Goal: Task Accomplishment & Management: Manage account settings

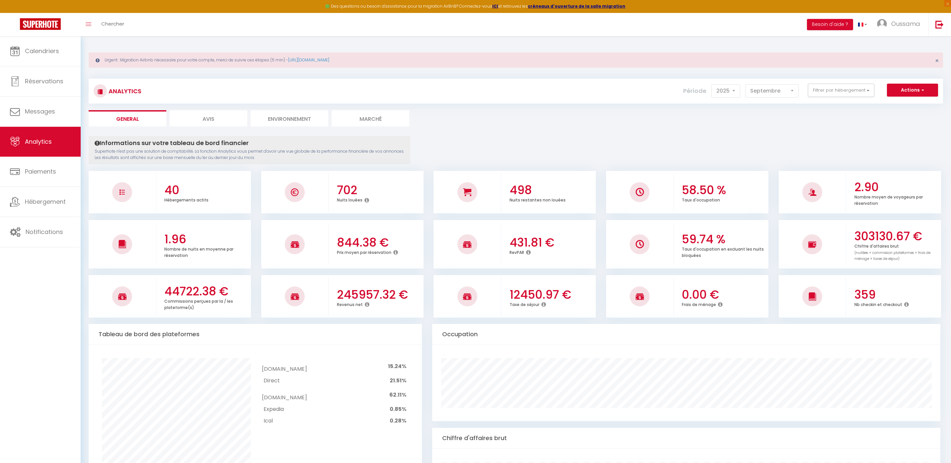
select select "2025"
select select "9"
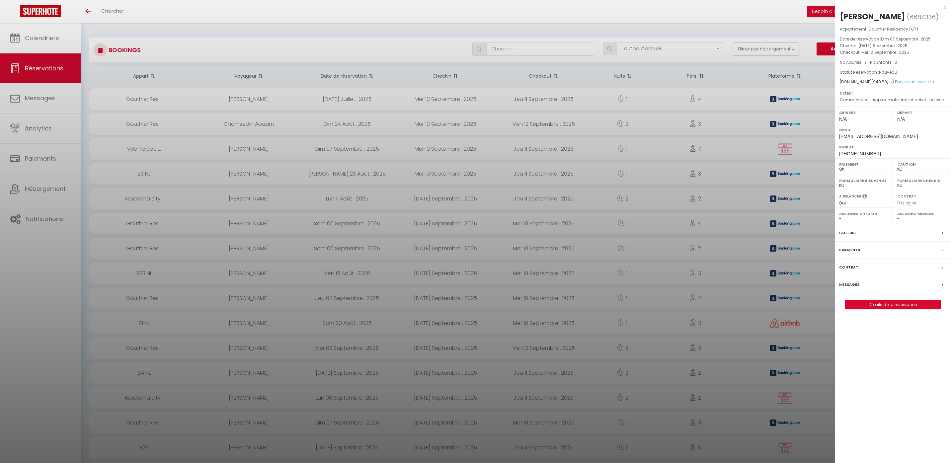
select select "not_cancelled"
click at [40, 41] on div at bounding box center [475, 231] width 951 height 463
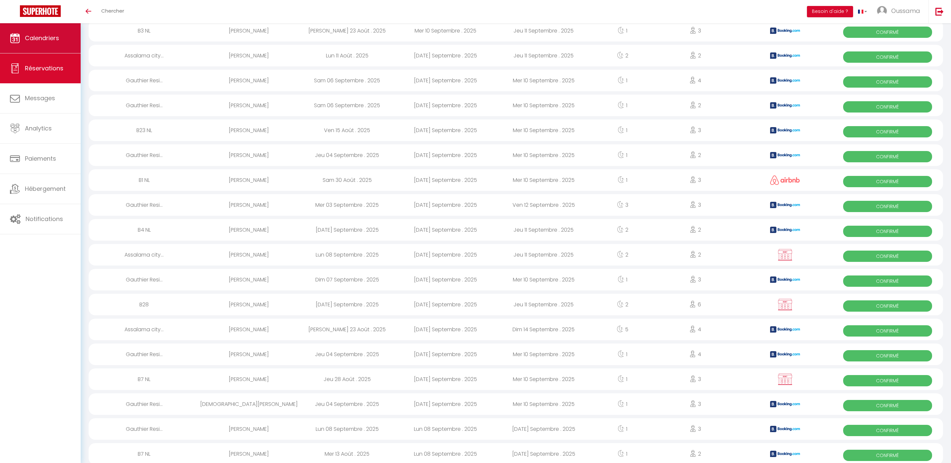
click at [43, 44] on link "Calendriers" at bounding box center [40, 38] width 81 height 30
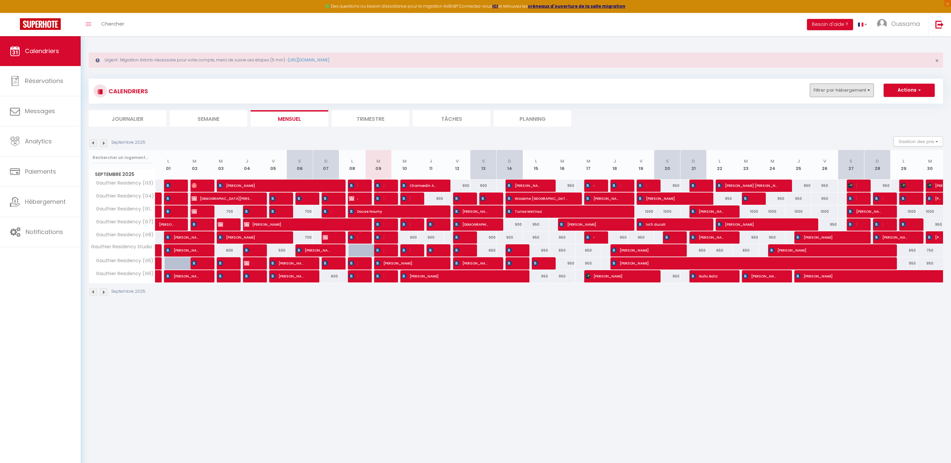
click at [873, 85] on button "Filtrer par hébergement" at bounding box center [842, 90] width 64 height 13
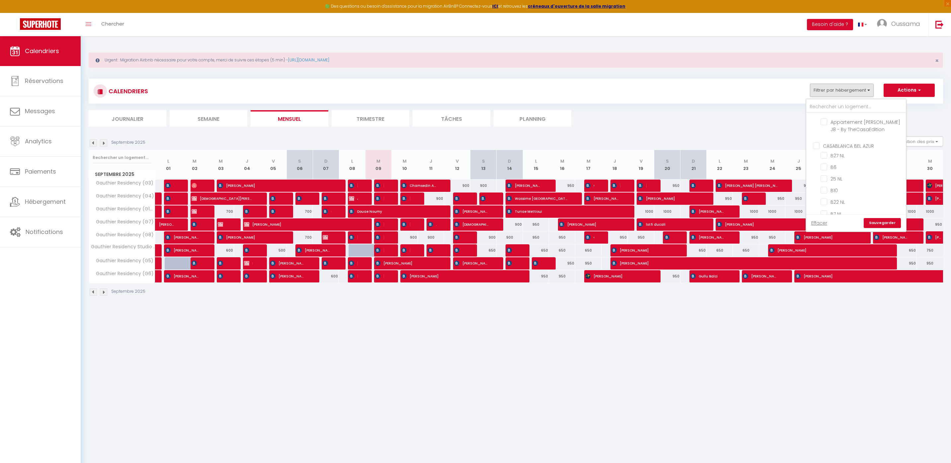
click at [844, 144] on input "CASABLANCA BEL AZUR" at bounding box center [863, 145] width 100 height 7
checkbox input "true"
checkbox input "false"
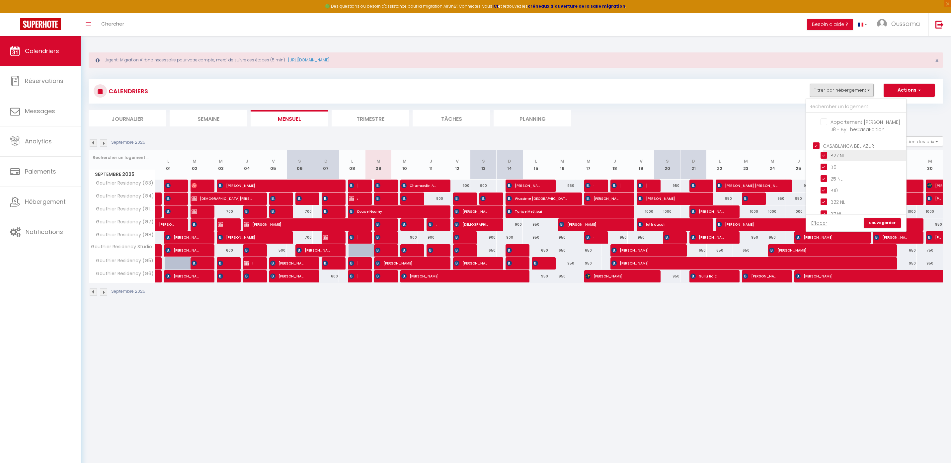
checkbox input "false"
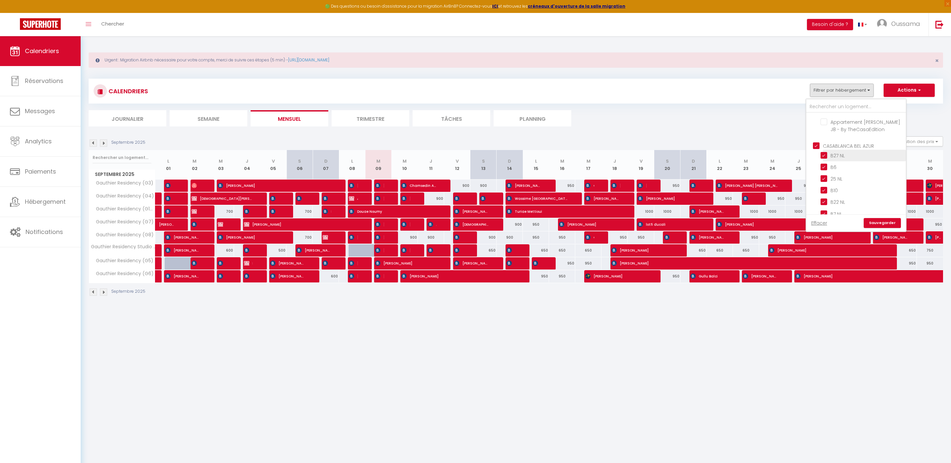
checkbox input "false"
checkbox input "true"
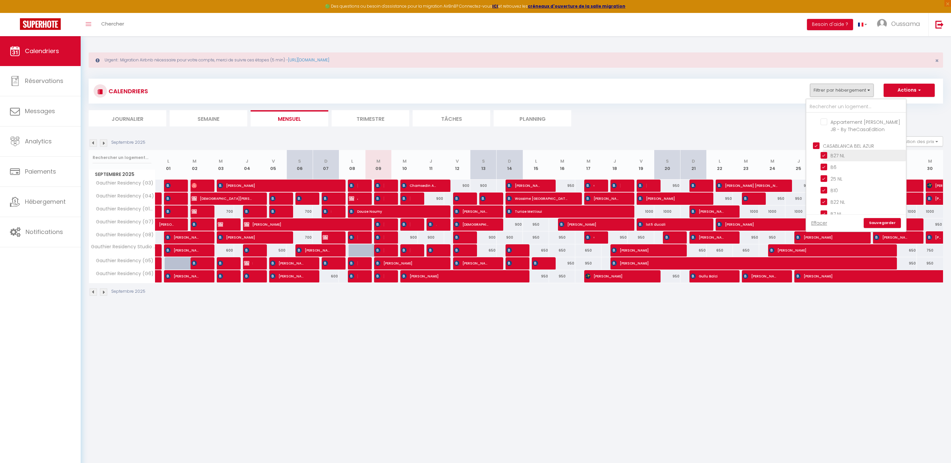
checkbox input "true"
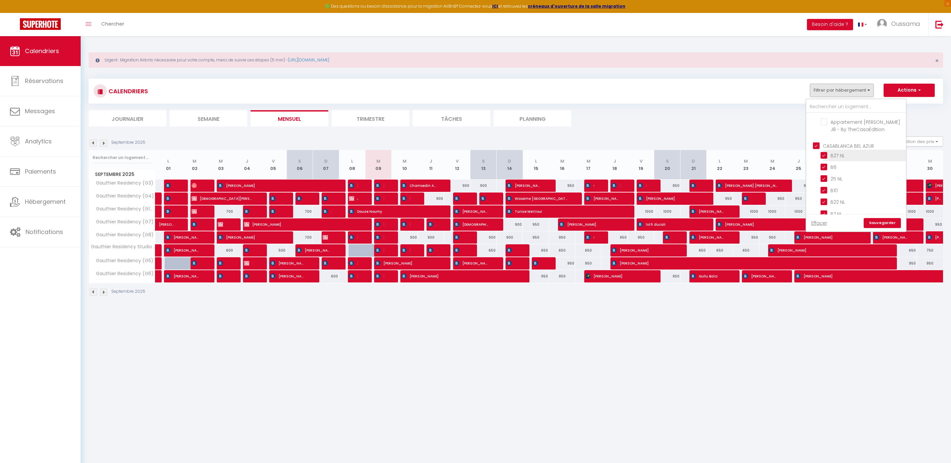
checkbox input "true"
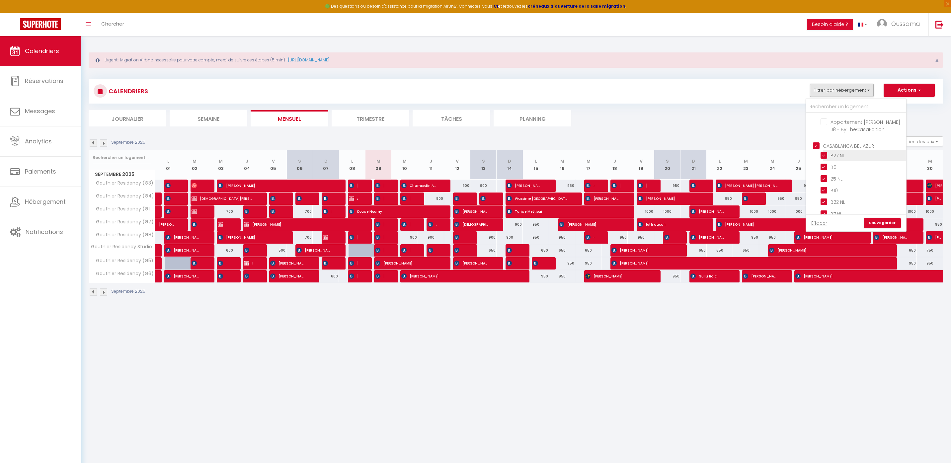
checkbox input "true"
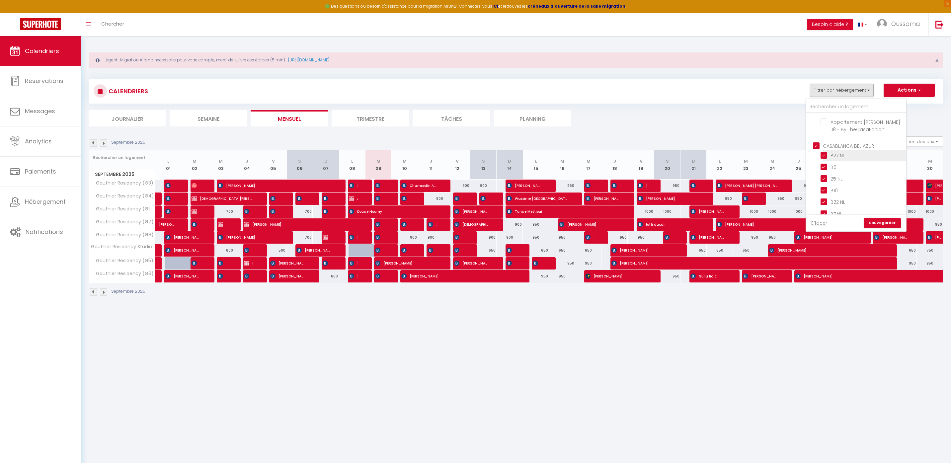
checkbox input "true"
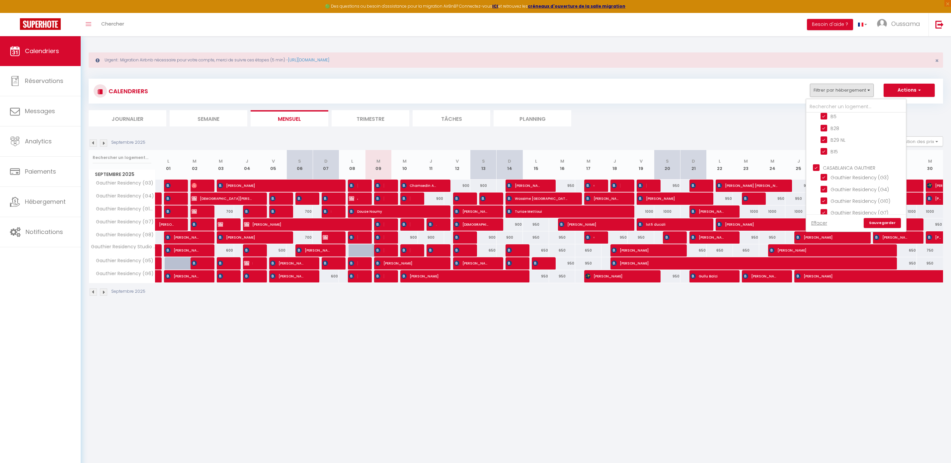
click at [847, 164] on input "CASABLANCA GAUTHIER" at bounding box center [863, 167] width 100 height 7
checkbox input "false"
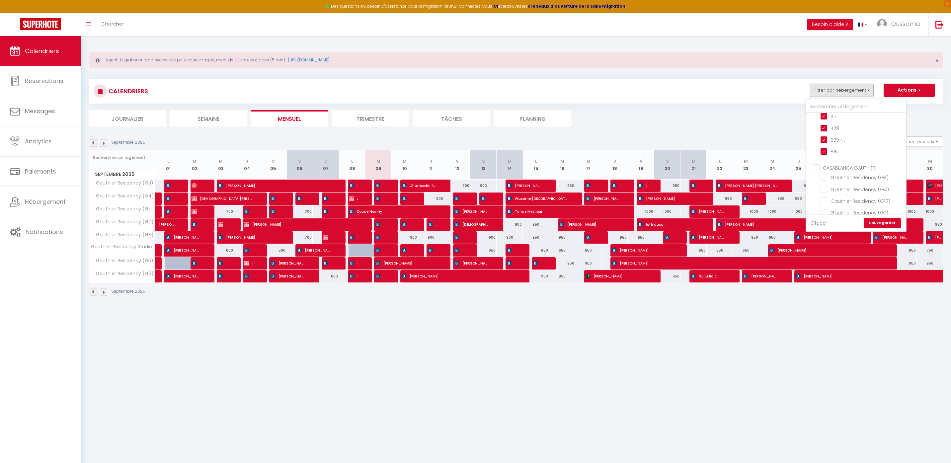
checkbox input "false"
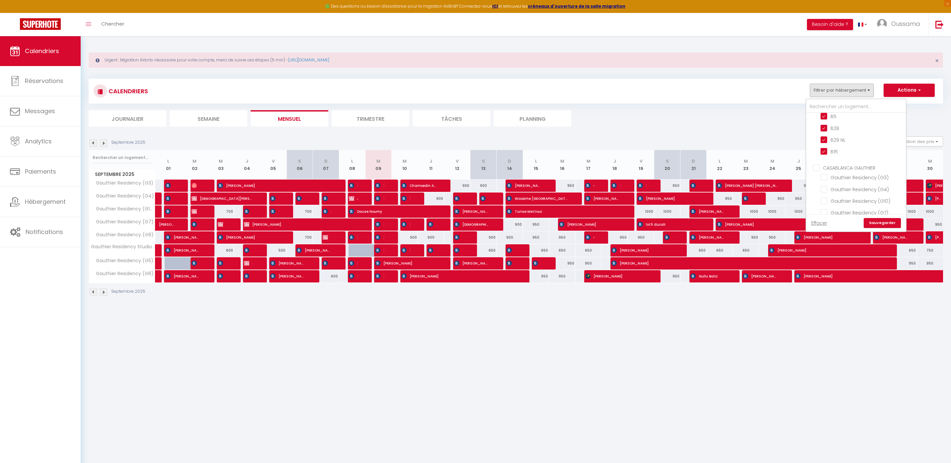
checkbox input "false"
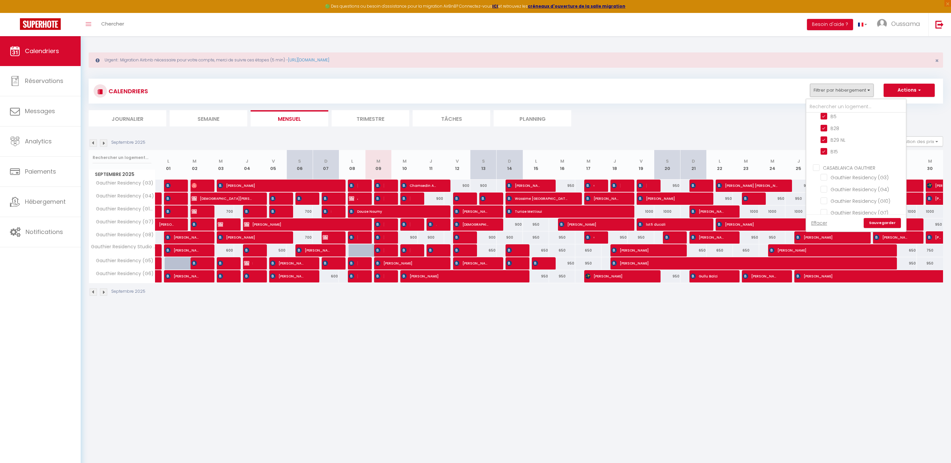
checkbox input "false"
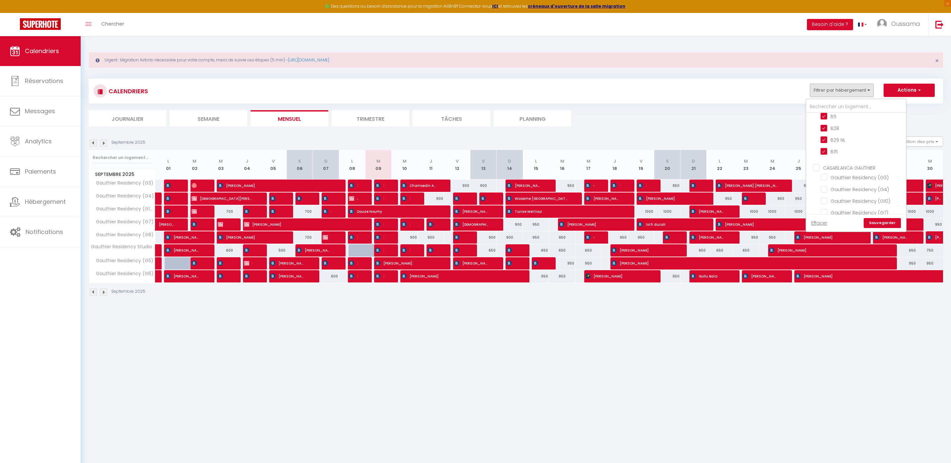
checkbox input "false"
click at [898, 220] on link "Sauvegarder" at bounding box center [882, 223] width 37 height 10
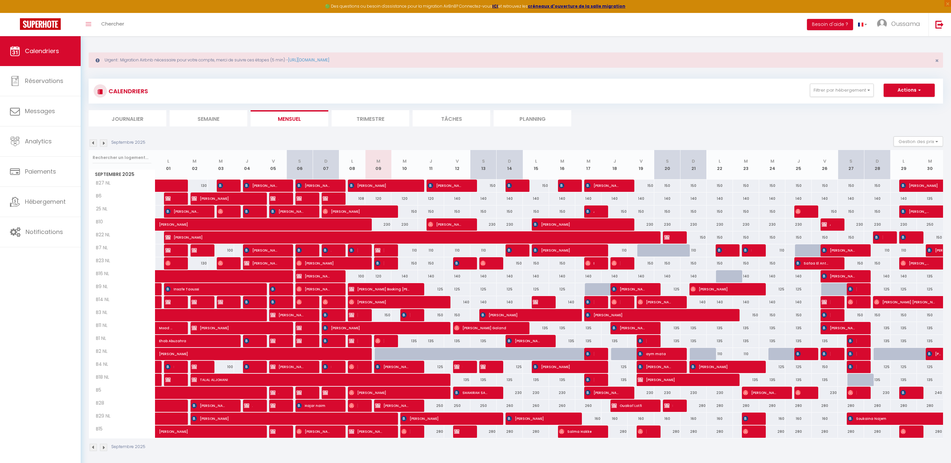
click at [362, 276] on div "100" at bounding box center [352, 276] width 26 height 12
type input "100"
type input "Lun 08 Septembre 2025"
type input "[DATE]"
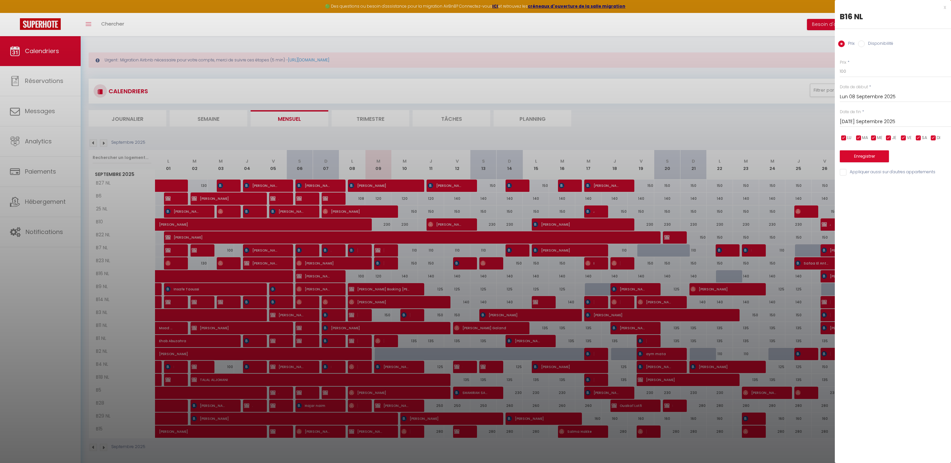
click at [878, 42] on label "Disponibilité" at bounding box center [879, 44] width 29 height 7
click at [865, 42] on input "Disponibilité" at bounding box center [861, 44] width 7 height 7
radio input "true"
radio input "false"
click at [862, 73] on select "Disponible Indisponible" at bounding box center [895, 71] width 111 height 13
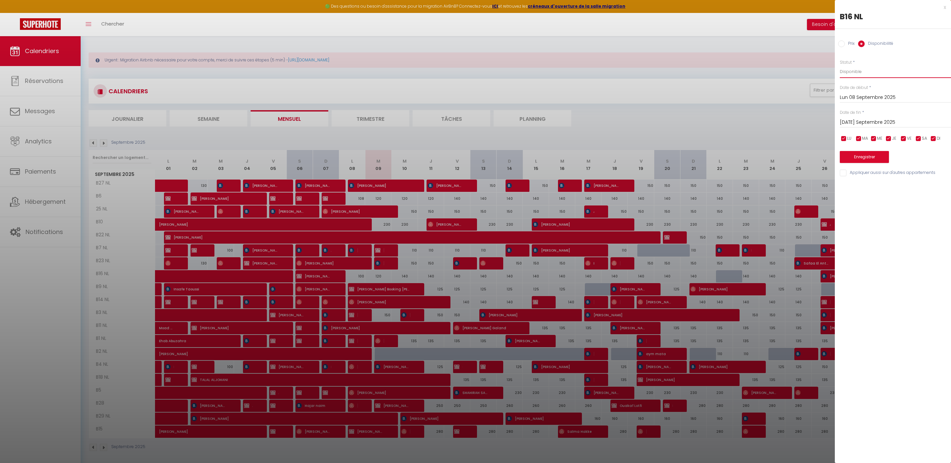
select select "0"
click at [840, 65] on select "Disponible Indisponible" at bounding box center [895, 71] width 111 height 13
click at [857, 155] on button "Enregistrer" at bounding box center [864, 157] width 49 height 12
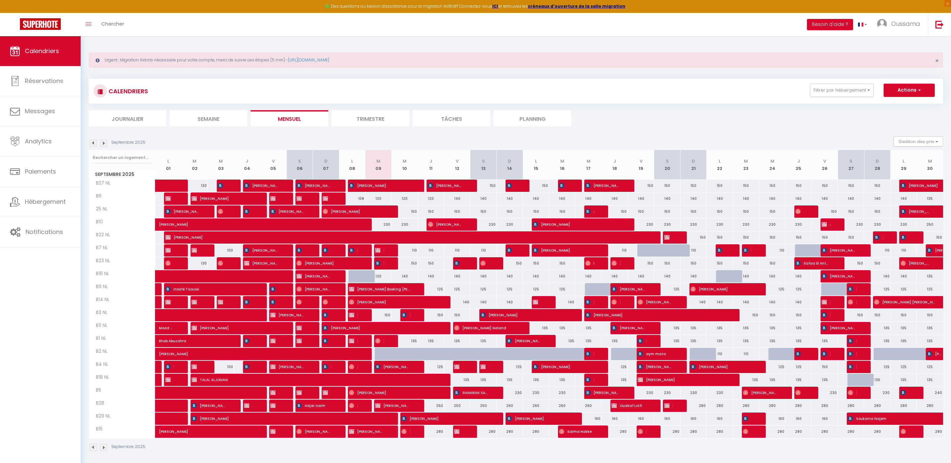
click at [103, 272] on span "B16 NL" at bounding box center [102, 273] width 25 height 7
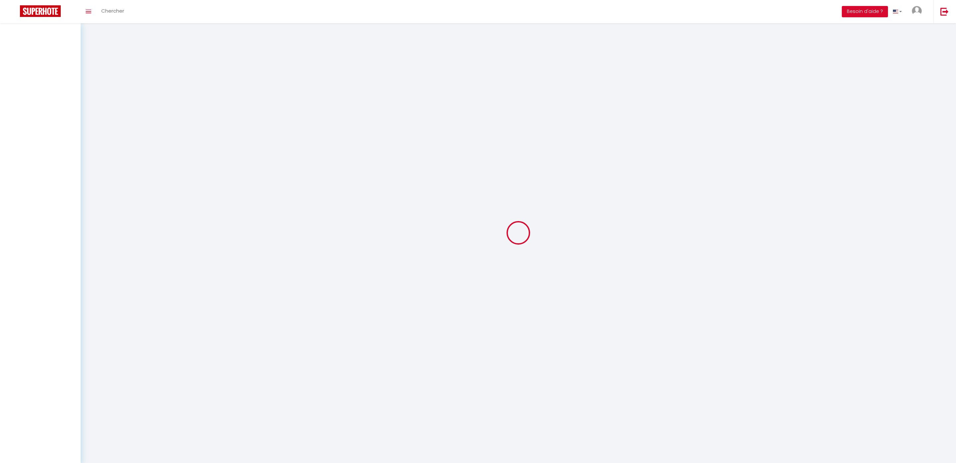
select select "not_cancelled"
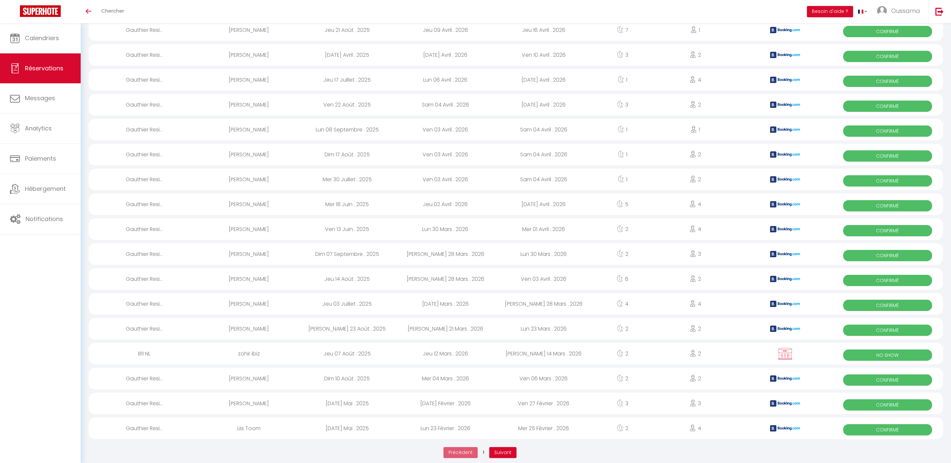
scroll to position [896, 0]
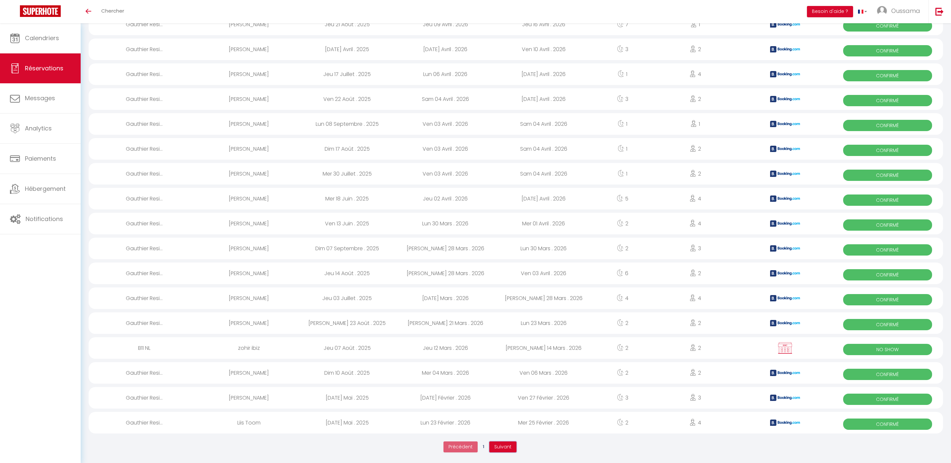
click at [497, 446] on span "Suivant" at bounding box center [502, 447] width 17 height 7
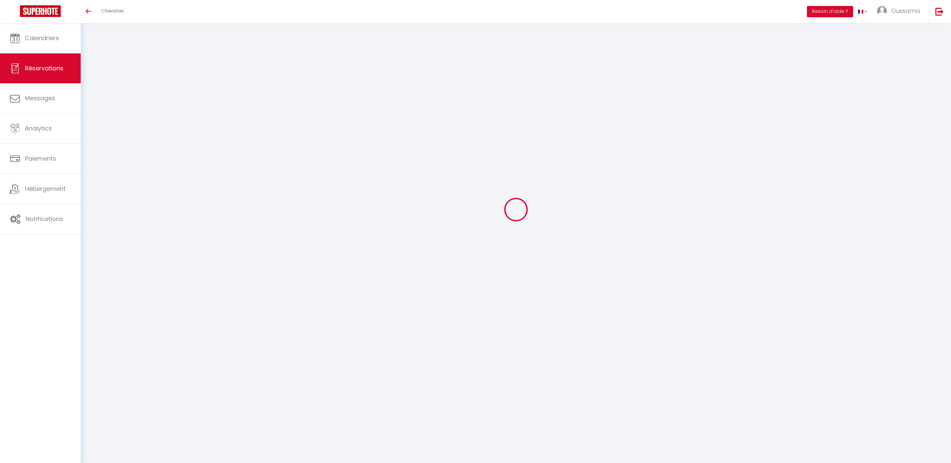
scroll to position [23, 0]
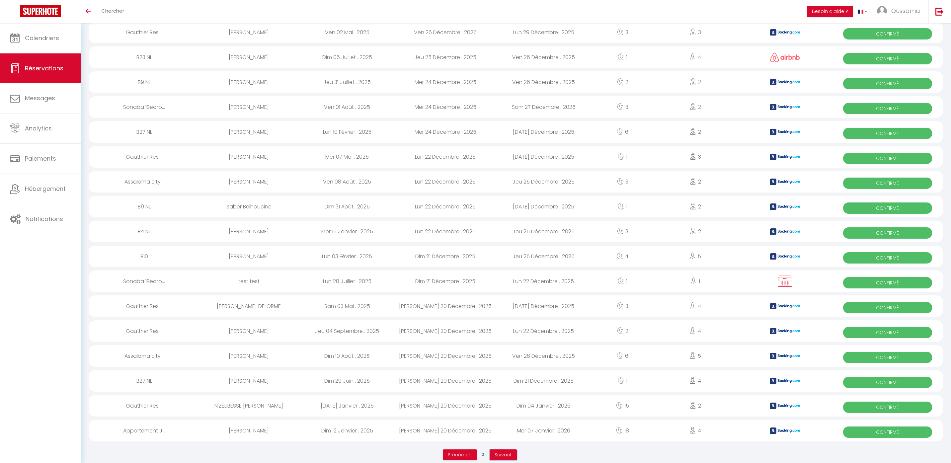
click at [503, 450] on button "Suivant" at bounding box center [503, 455] width 27 height 11
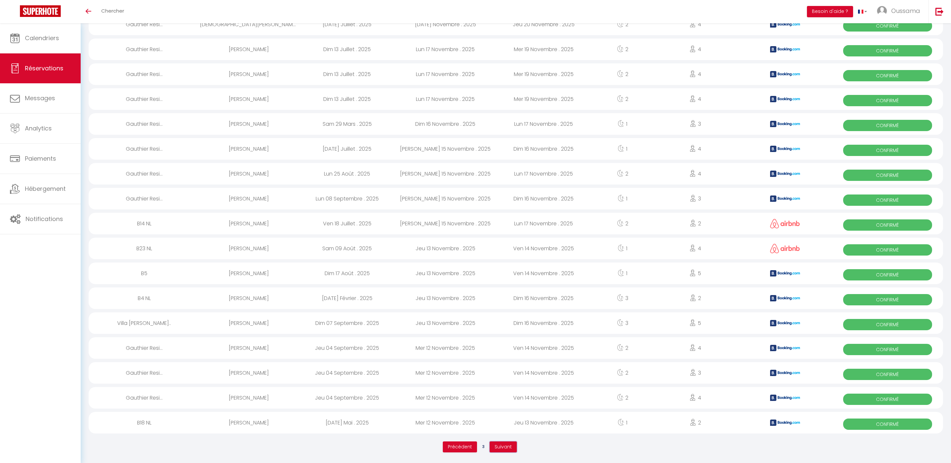
click at [499, 452] on button "Suivant" at bounding box center [503, 447] width 27 height 11
click at [501, 449] on span "Suivant" at bounding box center [503, 447] width 17 height 7
click at [501, 447] on span "Suivant" at bounding box center [503, 447] width 17 height 7
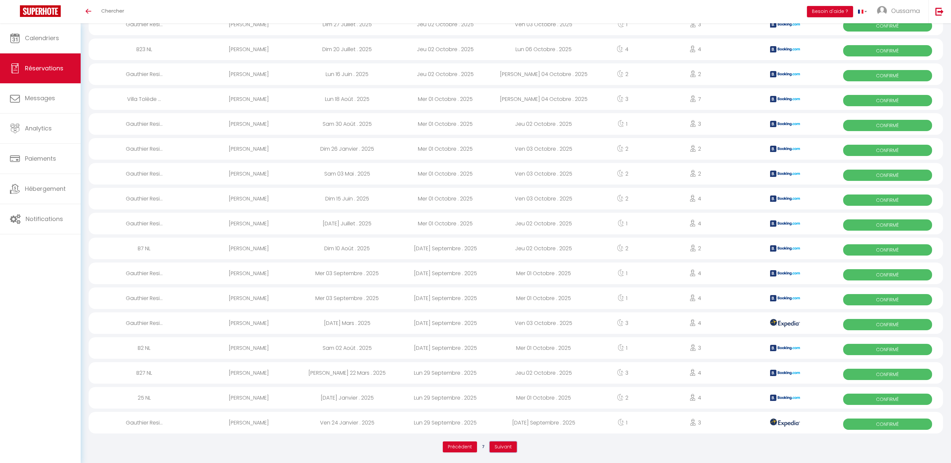
click at [501, 449] on span "Suivant" at bounding box center [503, 447] width 17 height 7
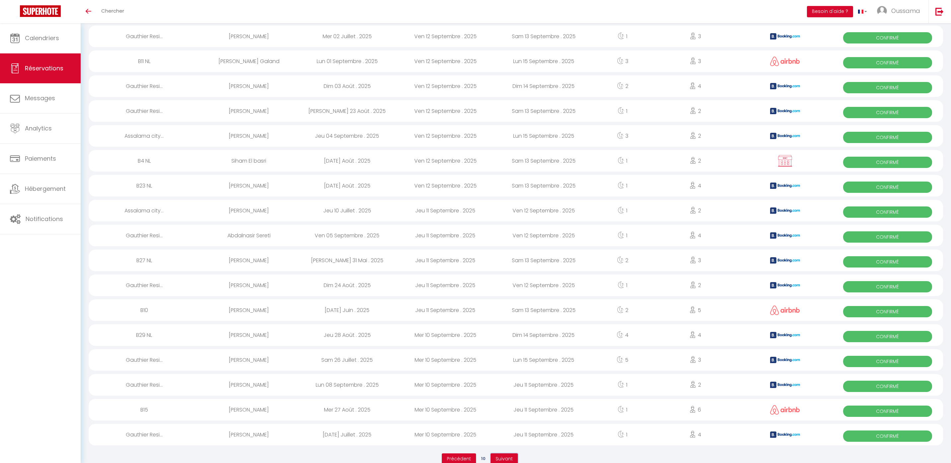
click at [503, 460] on span "Suivant" at bounding box center [504, 459] width 17 height 7
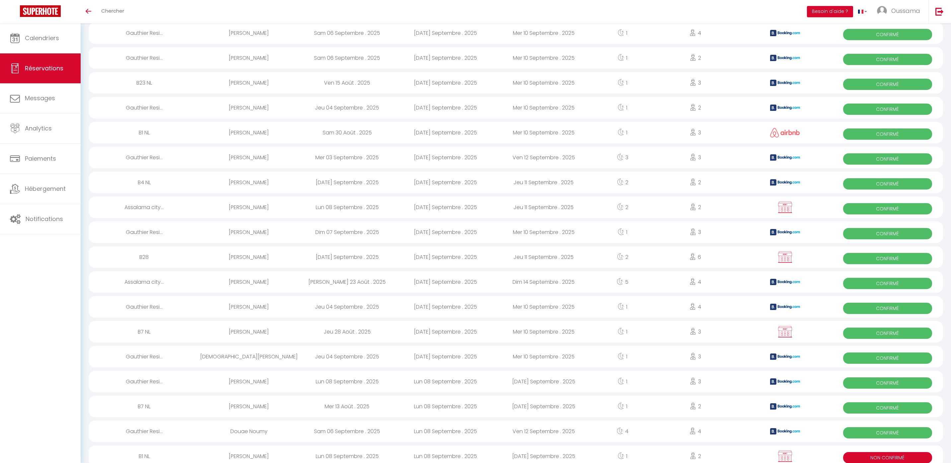
scroll to position [14, 0]
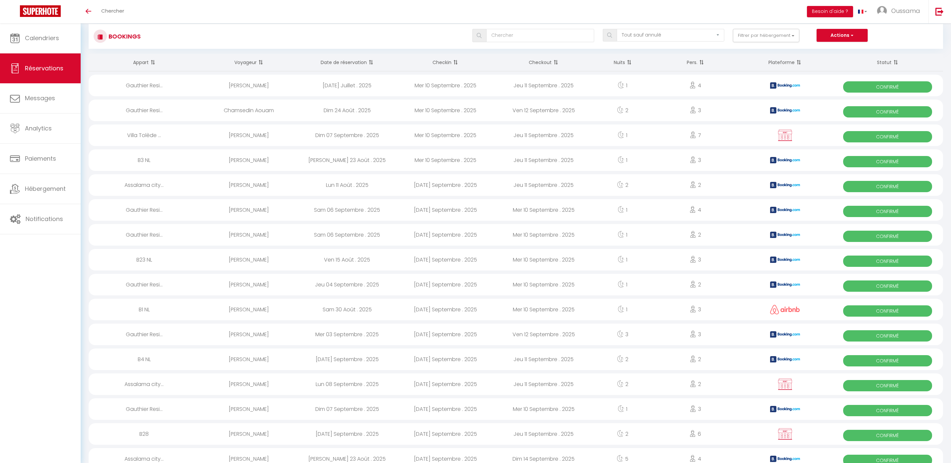
click at [154, 206] on div "Gauthier Resi..." at bounding box center [144, 210] width 111 height 22
select select "OK"
select select "KO"
select select "0"
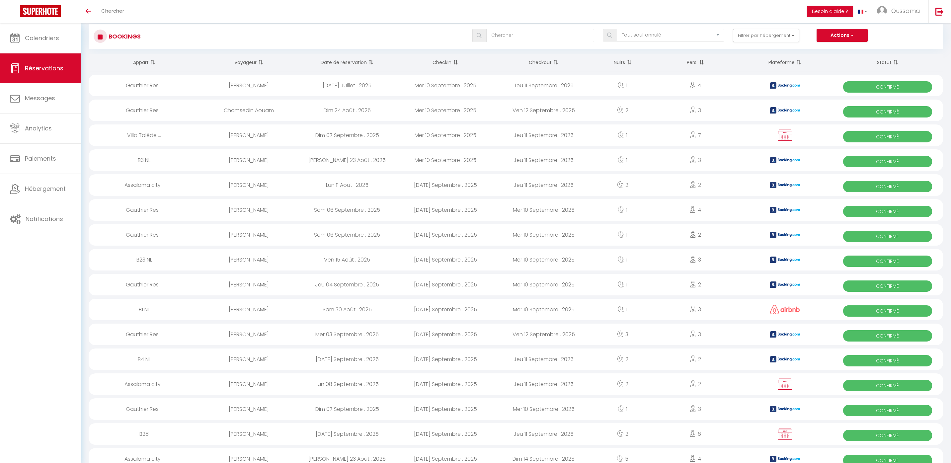
select select "1"
select select
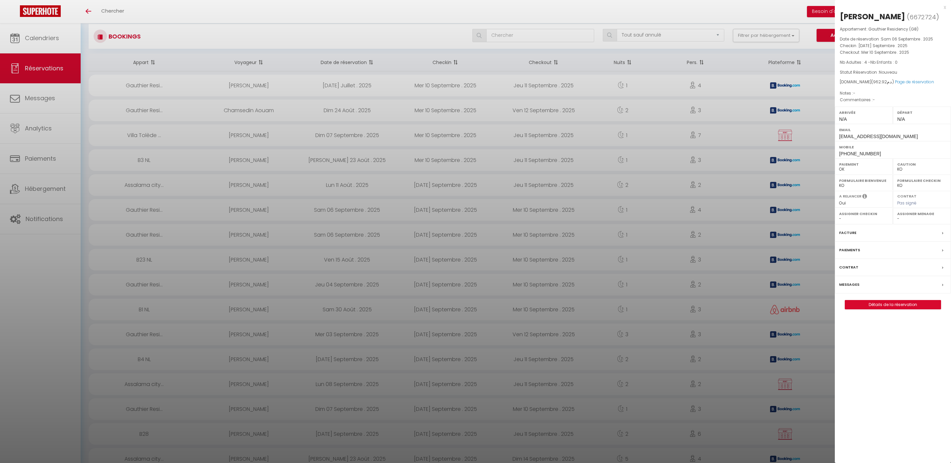
click at [171, 217] on div at bounding box center [475, 231] width 951 height 463
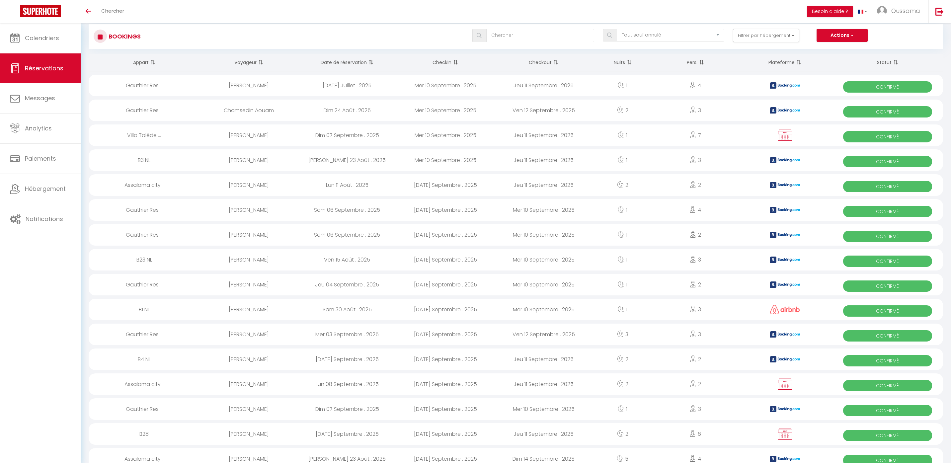
click at [156, 239] on div "Gauthier Resi..." at bounding box center [144, 235] width 111 height 22
select select "OK"
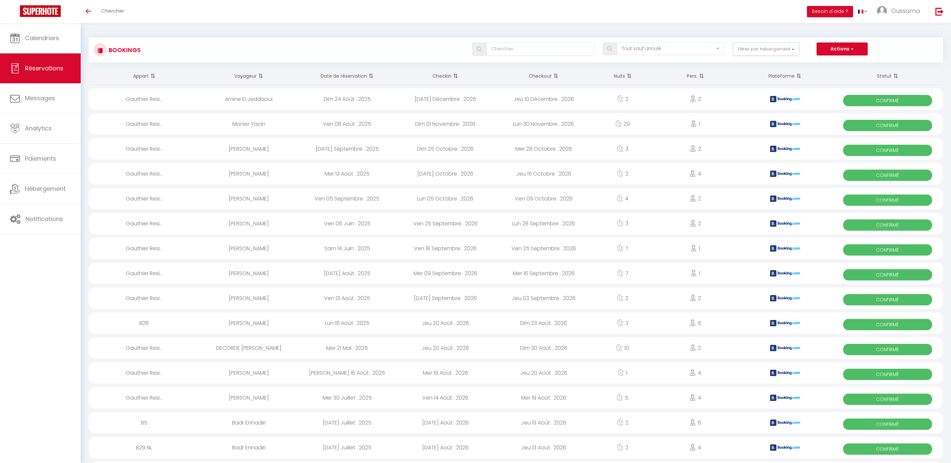
select select "not_cancelled"
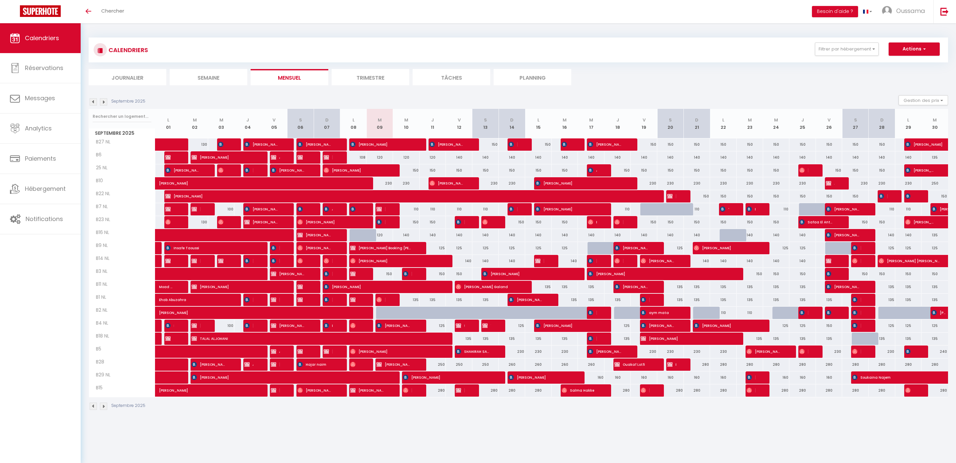
select select
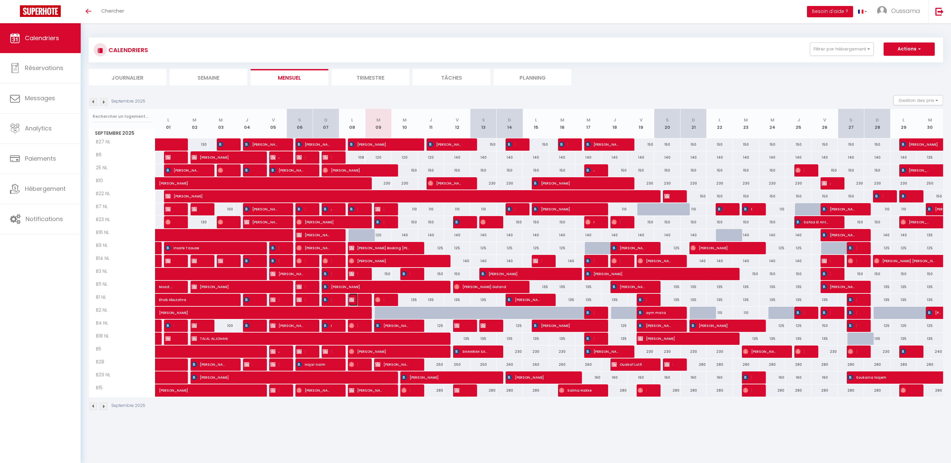
click at [352, 300] on img at bounding box center [351, 299] width 5 height 5
select select "KO"
select select "0"
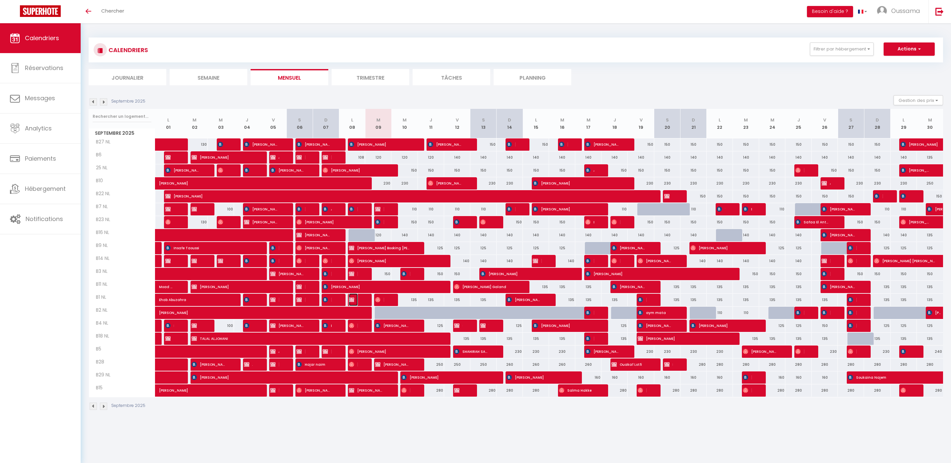
select select "1"
select select
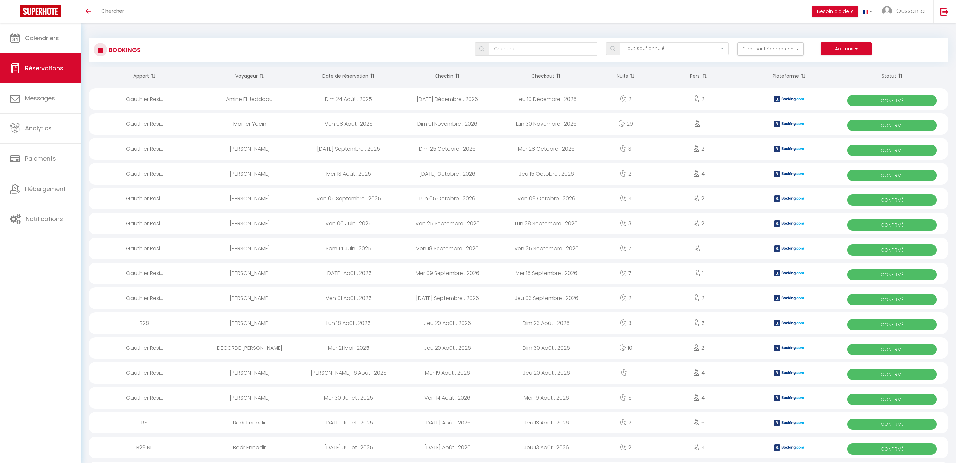
select select "not_cancelled"
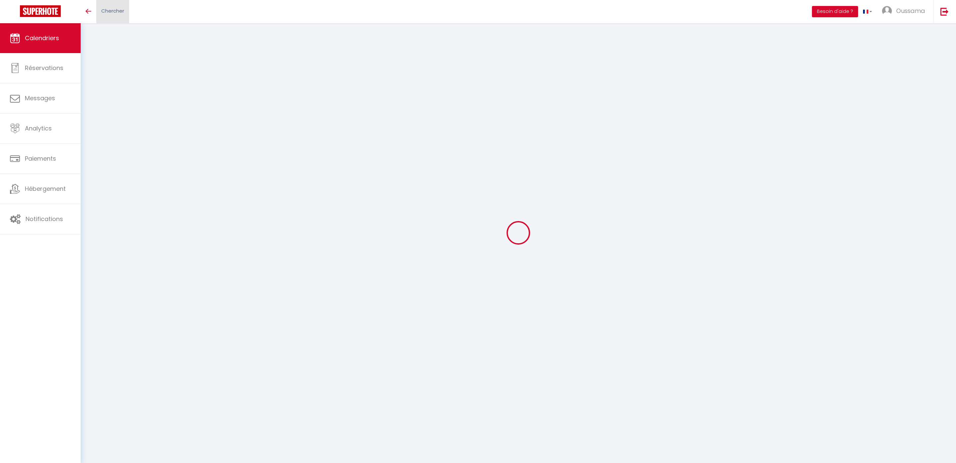
click at [103, 14] on span "Chercher" at bounding box center [112, 10] width 23 height 7
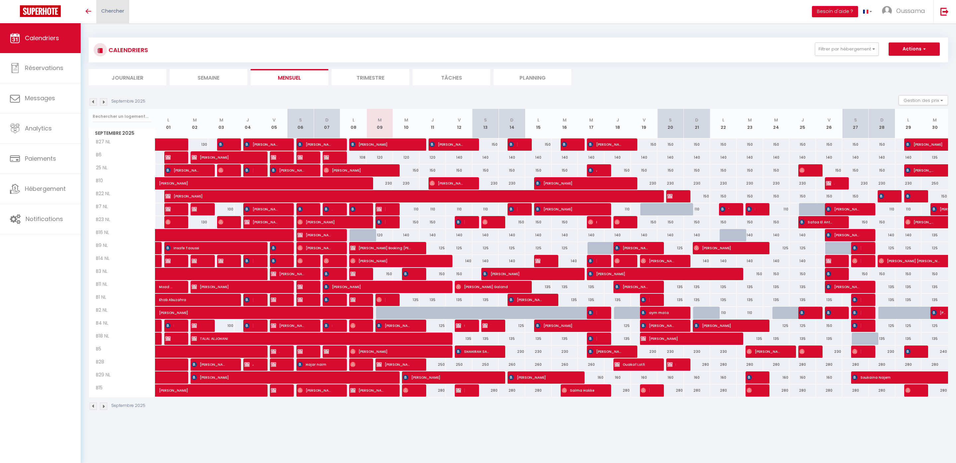
paste input "[PERSON_NAME]"
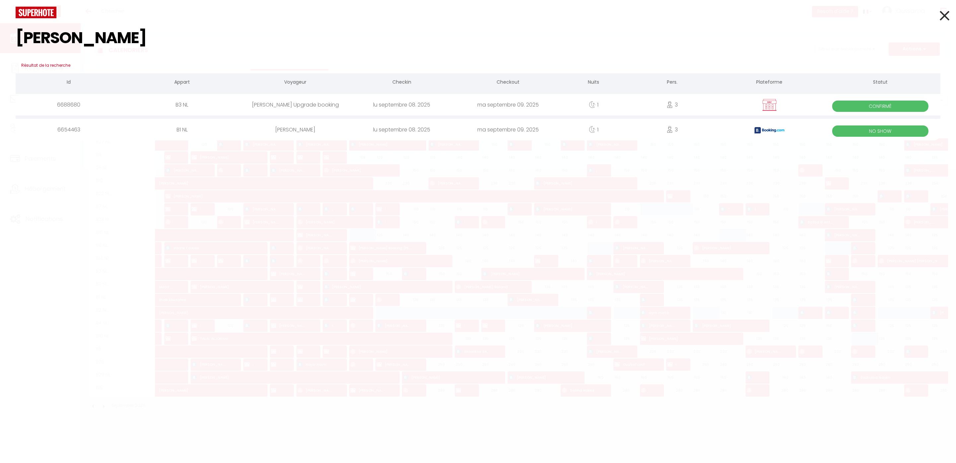
type input "[PERSON_NAME]"
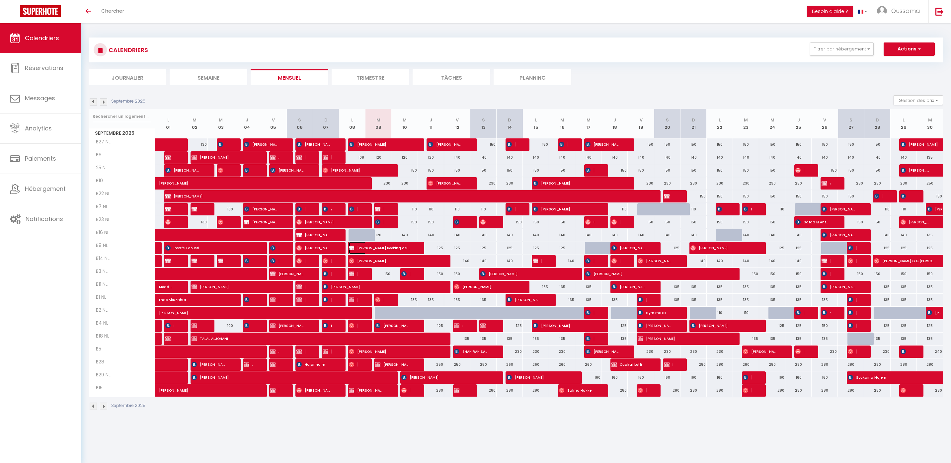
click at [365, 249] on span "[PERSON_NAME] Booking delogé" at bounding box center [380, 248] width 62 height 13
select select "OK"
select select "KO"
select select "0"
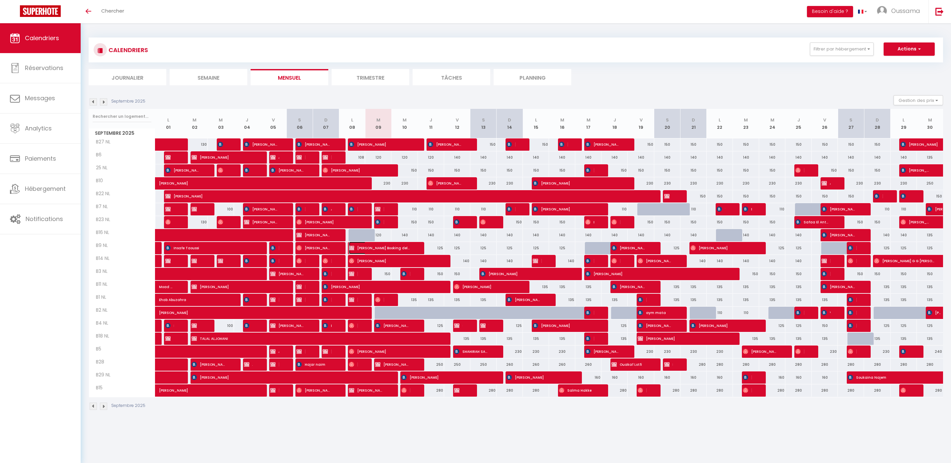
select select "1"
select select
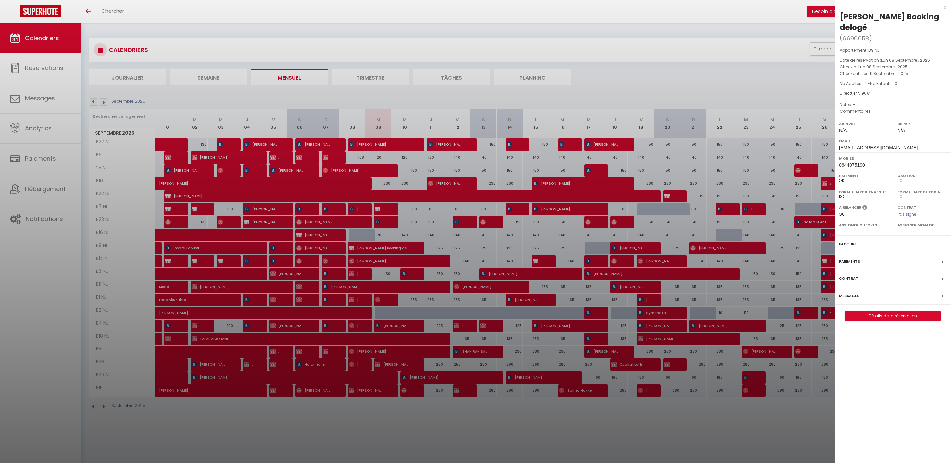
click at [573, 267] on div at bounding box center [475, 231] width 951 height 463
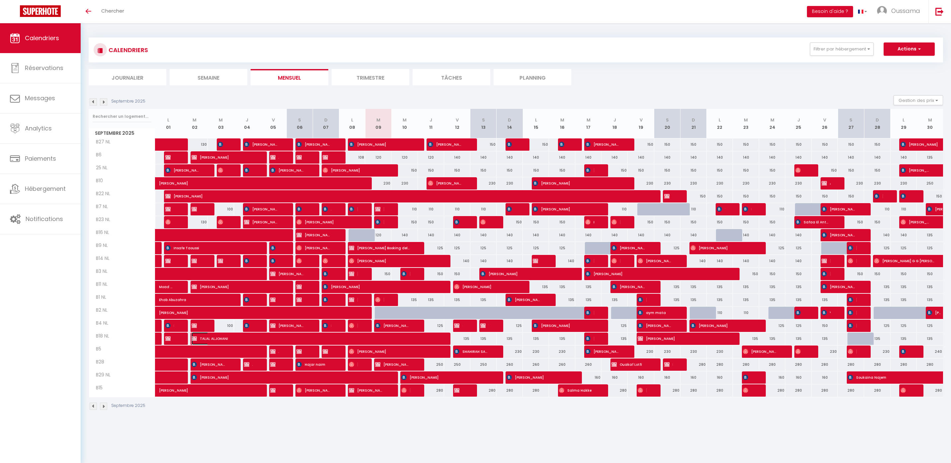
click at [193, 335] on span "TALAL ALJOHANI" at bounding box center [314, 338] width 245 height 13
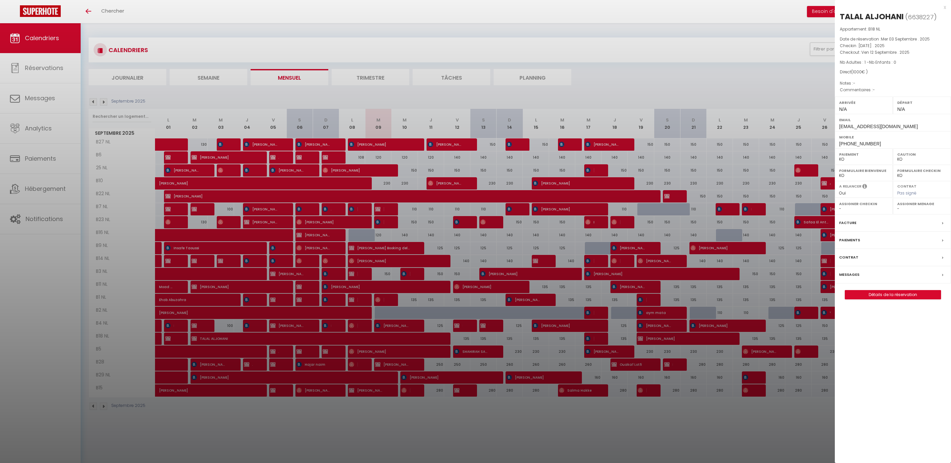
click at [339, 340] on div at bounding box center [475, 231] width 951 height 463
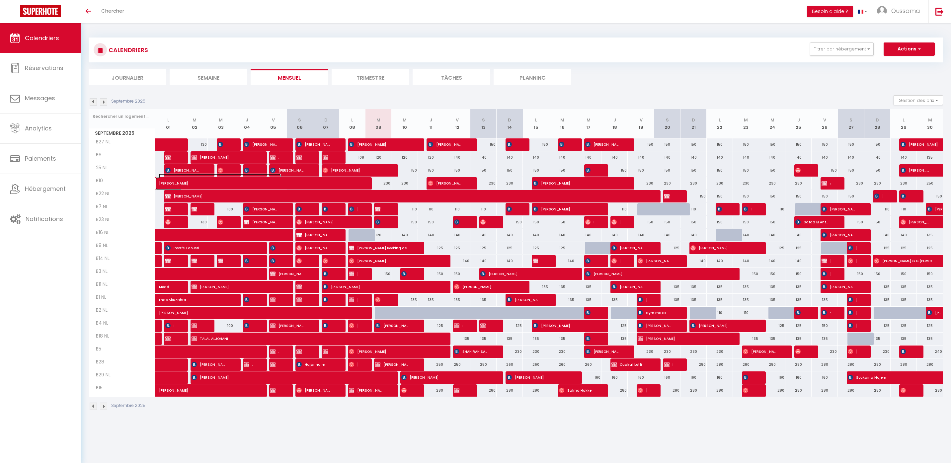
click at [220, 184] on span "[PERSON_NAME]" at bounding box center [220, 180] width 122 height 13
select select "OK"
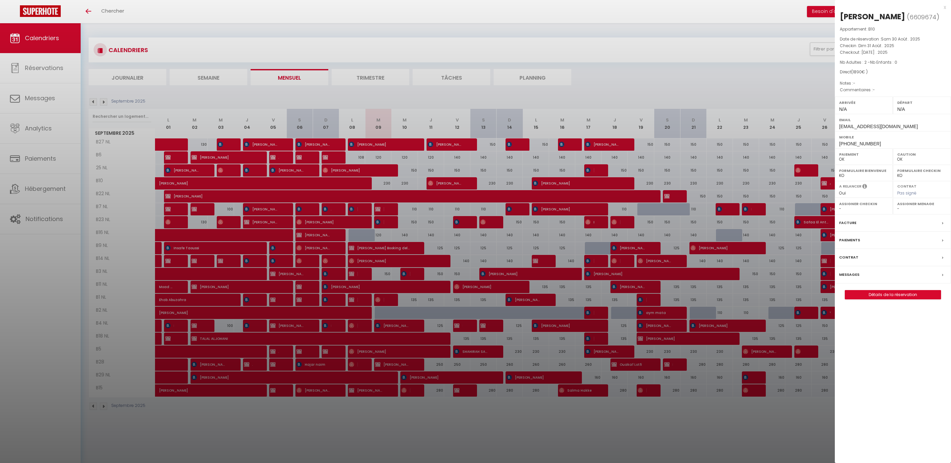
click at [224, 189] on div at bounding box center [475, 231] width 951 height 463
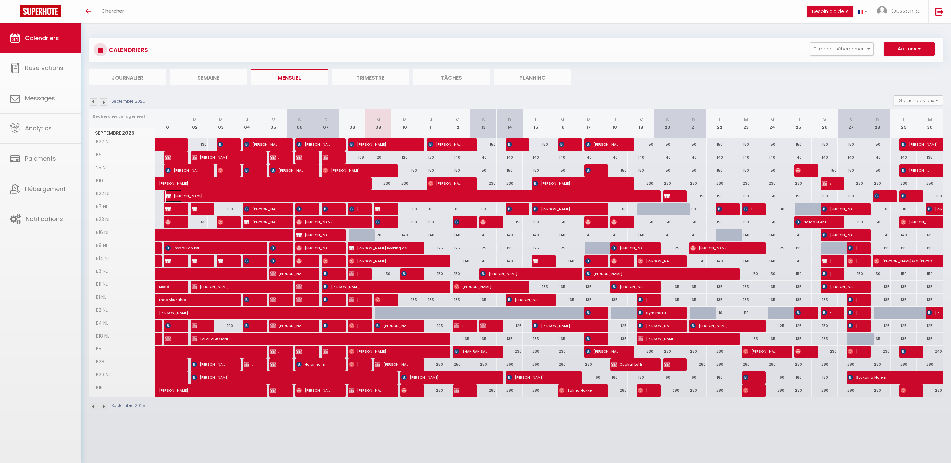
click at [225, 197] on span "[PERSON_NAME]" at bounding box center [405, 196] width 481 height 13
select select "KO"
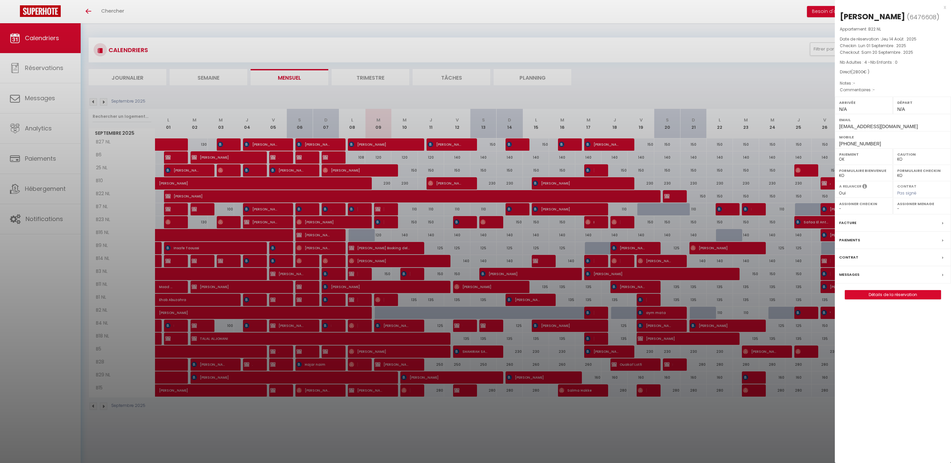
click at [571, 40] on div at bounding box center [475, 231] width 951 height 463
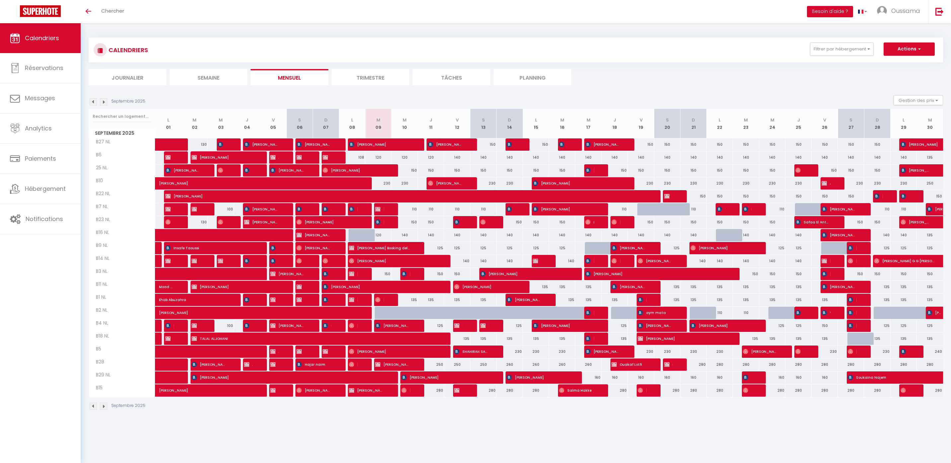
click at [360, 233] on div at bounding box center [362, 235] width 26 height 13
type input "100"
type input "Lun 08 Septembre 2025"
type input "[DATE]"
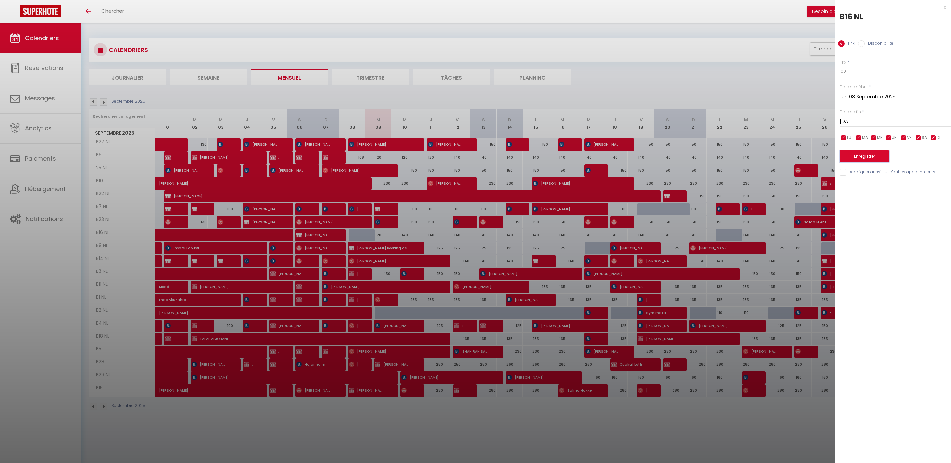
click at [881, 154] on button "Enregistrer" at bounding box center [864, 156] width 49 height 12
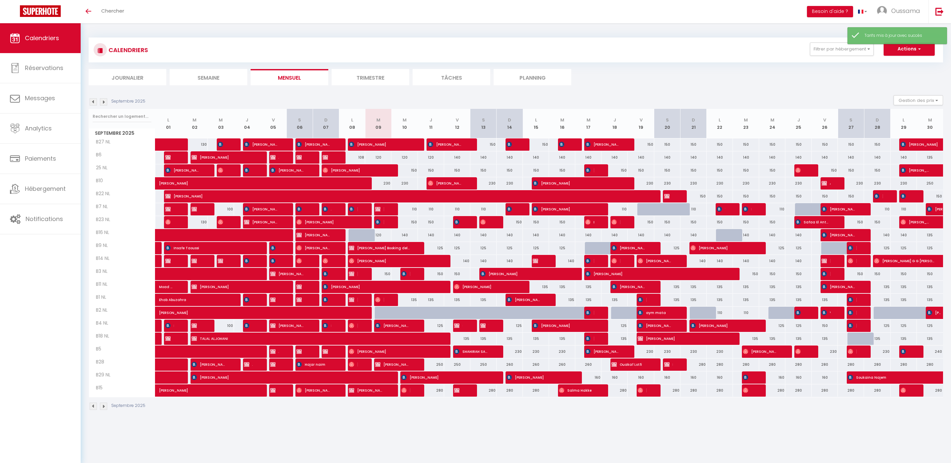
click at [362, 237] on div at bounding box center [362, 235] width 26 height 13
type input "100"
type input "Lun 08 Septembre 2025"
type input "[DATE]"
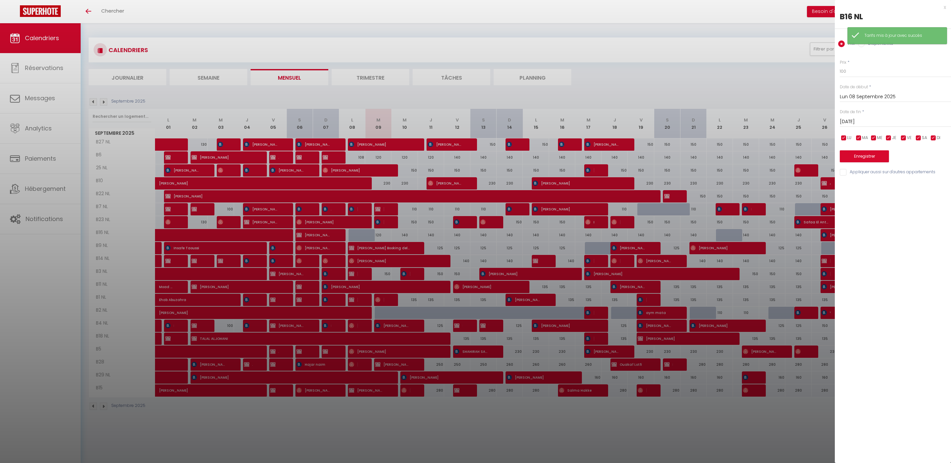
click at [853, 150] on div "Enregistrer" at bounding box center [895, 152] width 111 height 20
click at [856, 154] on button "Enregistrer" at bounding box center [864, 156] width 49 height 12
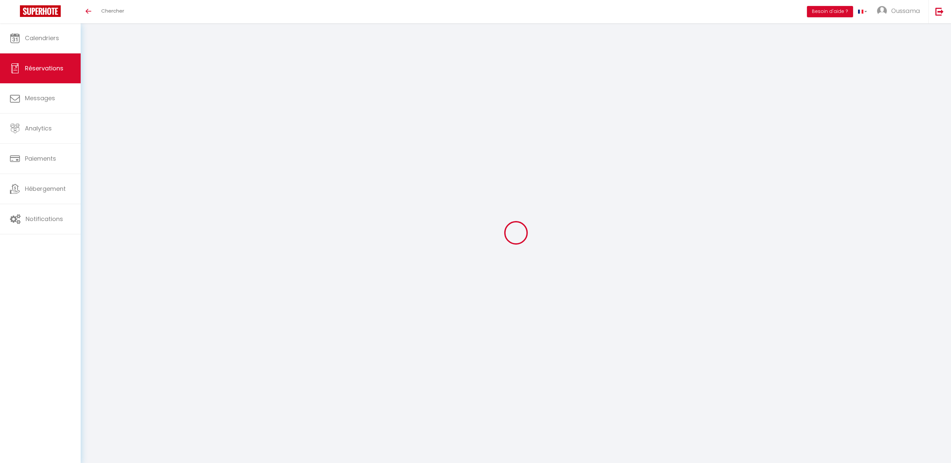
select select
checkbox input "false"
select select
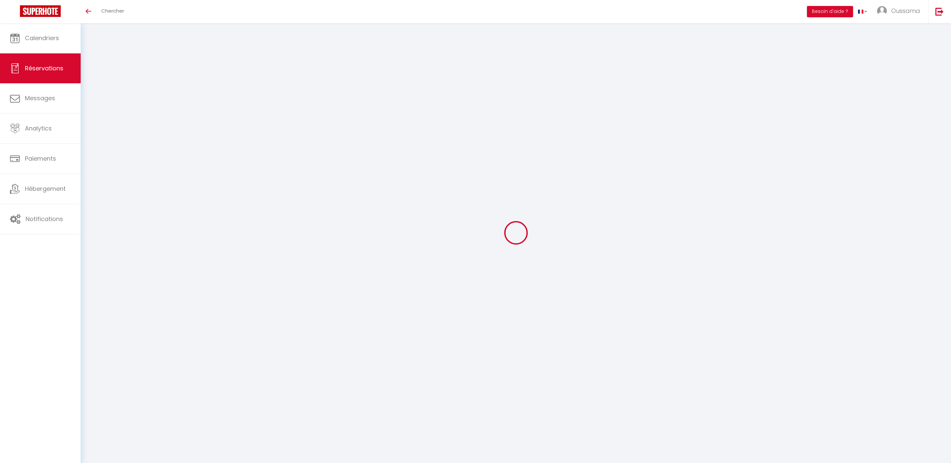
checkbox input "false"
select select
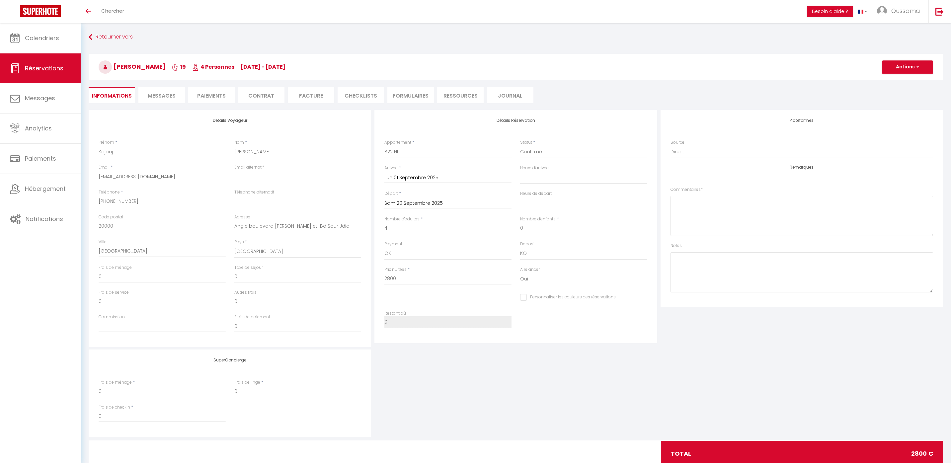
checkbox input "false"
select select
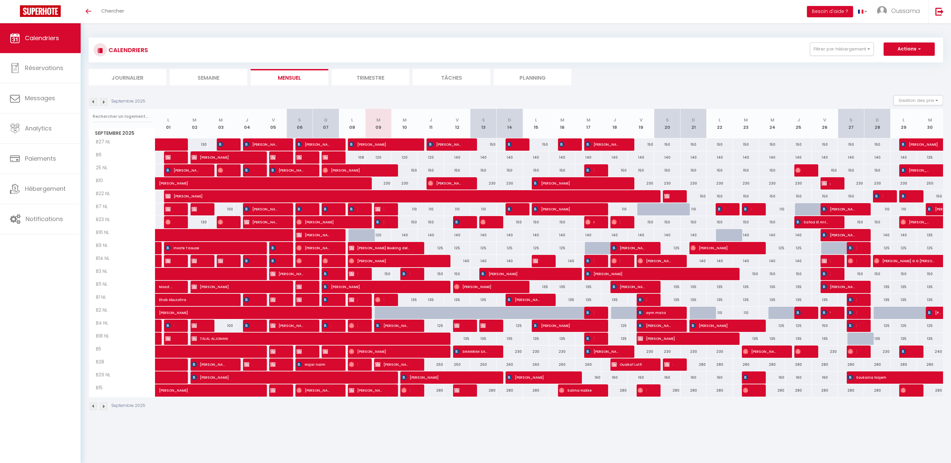
click at [363, 235] on div at bounding box center [362, 235] width 26 height 13
type input "100"
type input "Lun 08 Septembre 2025"
type input "[DATE]"
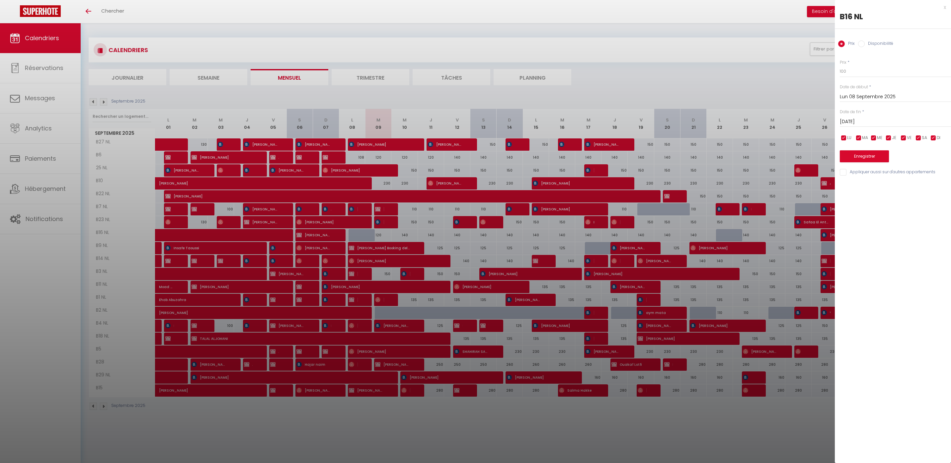
click at [883, 42] on label "Disponibilité" at bounding box center [879, 44] width 29 height 7
click at [865, 42] on input "Disponibilité" at bounding box center [861, 44] width 7 height 7
radio input "true"
radio input "false"
click at [859, 158] on button "Enregistrer" at bounding box center [864, 157] width 49 height 12
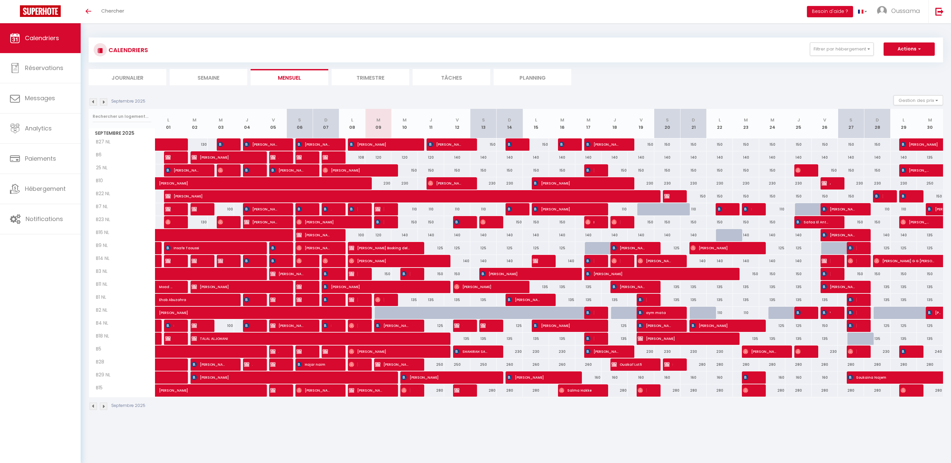
click at [105, 403] on img at bounding box center [103, 406] width 7 height 7
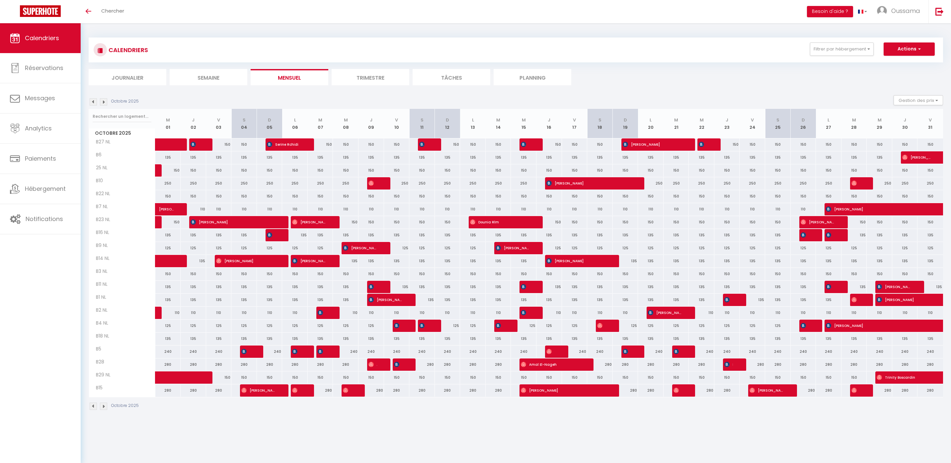
click at [95, 404] on img at bounding box center [93, 406] width 7 height 7
